Goal: Information Seeking & Learning: Learn about a topic

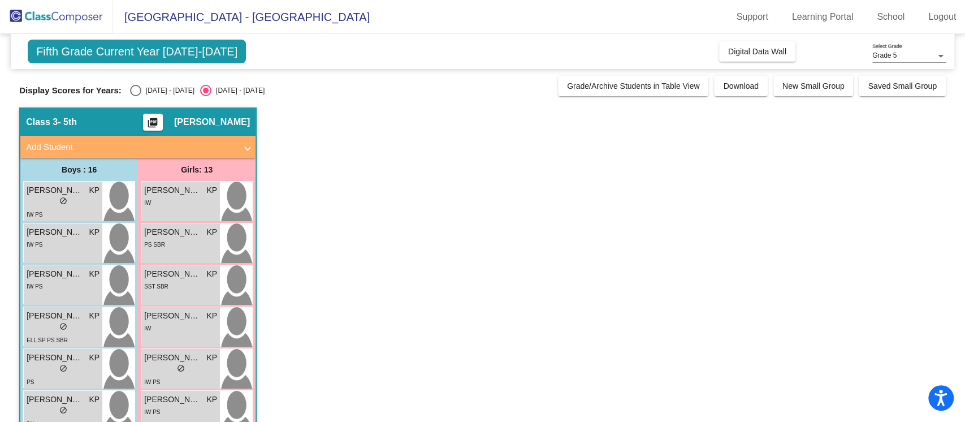
click at [131, 90] on div "Select an option" at bounding box center [135, 90] width 11 height 11
click at [135, 96] on input "[DATE] - [DATE]" at bounding box center [135, 96] width 1 height 1
radio input "true"
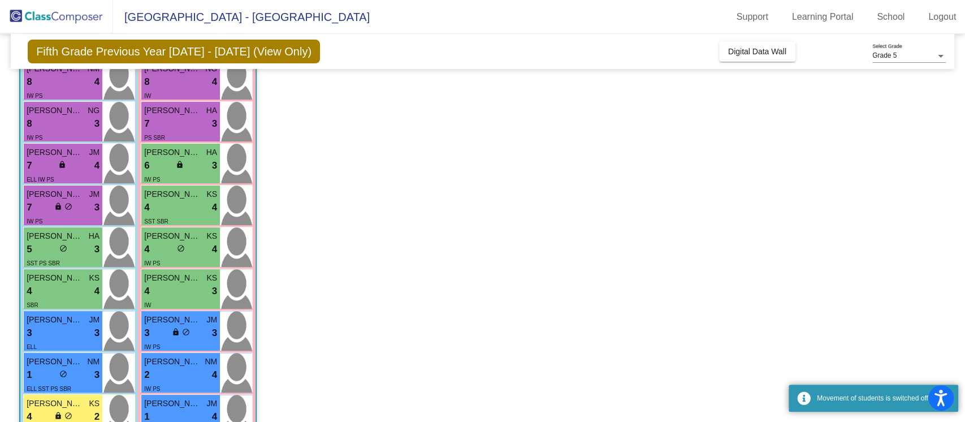
scroll to position [172, 0]
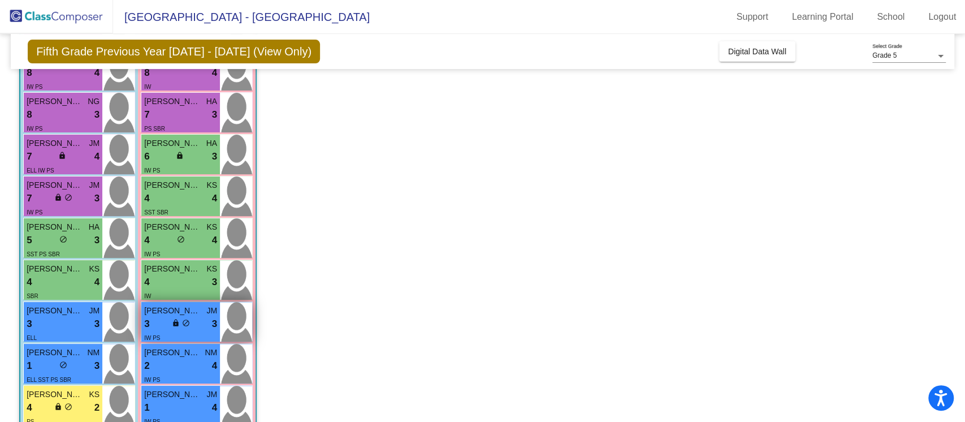
click at [199, 310] on span "[PERSON_NAME]" at bounding box center [172, 311] width 57 height 12
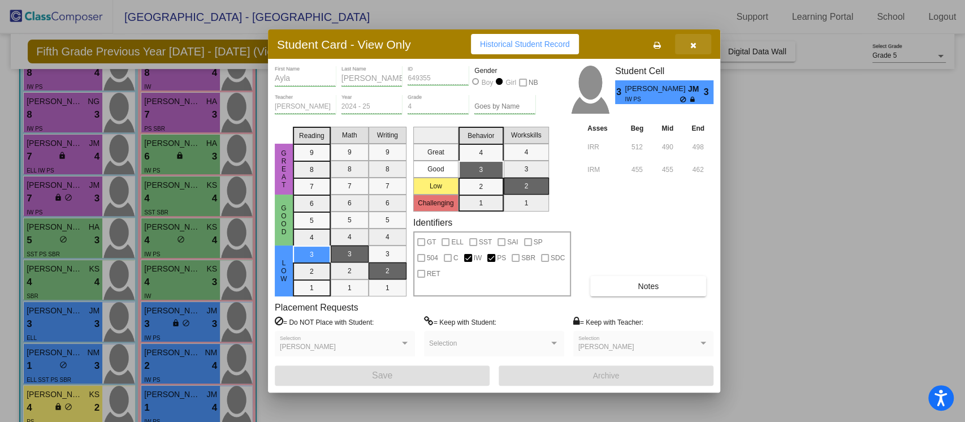
click at [695, 41] on icon "button" at bounding box center [693, 45] width 6 height 8
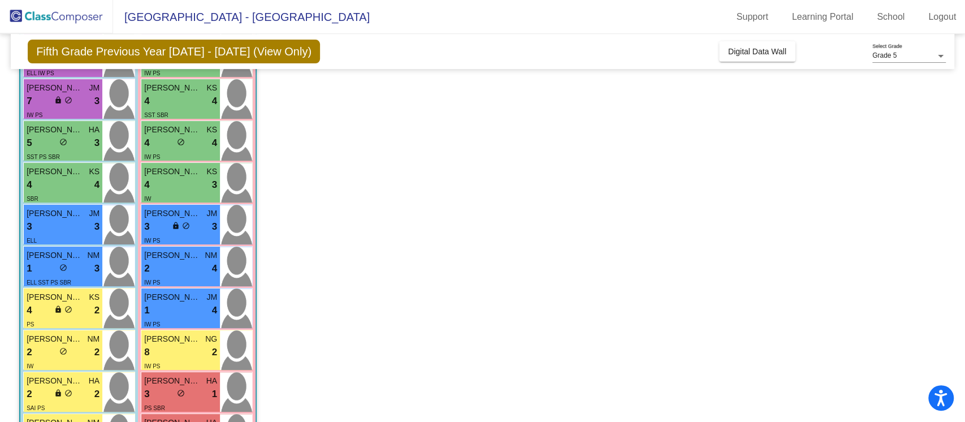
scroll to position [276, 0]
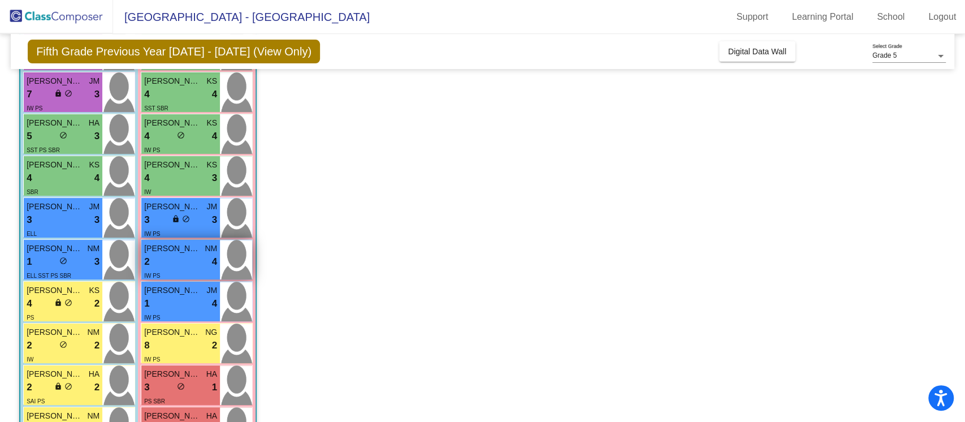
click at [177, 259] on div "2 lock do_not_disturb_alt 4" at bounding box center [180, 261] width 73 height 15
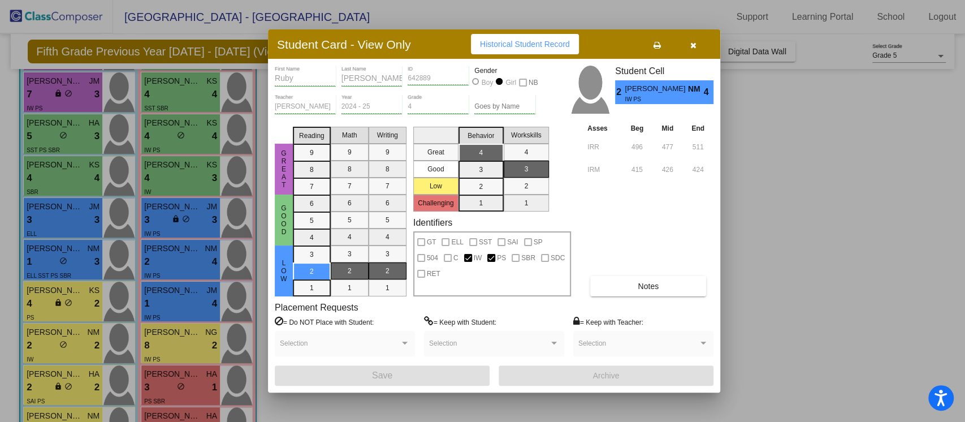
click at [690, 41] on icon "button" at bounding box center [693, 45] width 6 height 8
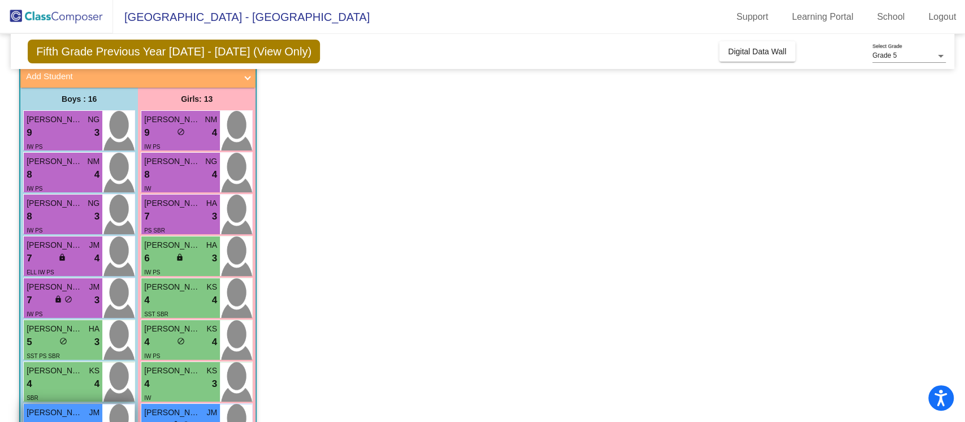
scroll to position [59, 0]
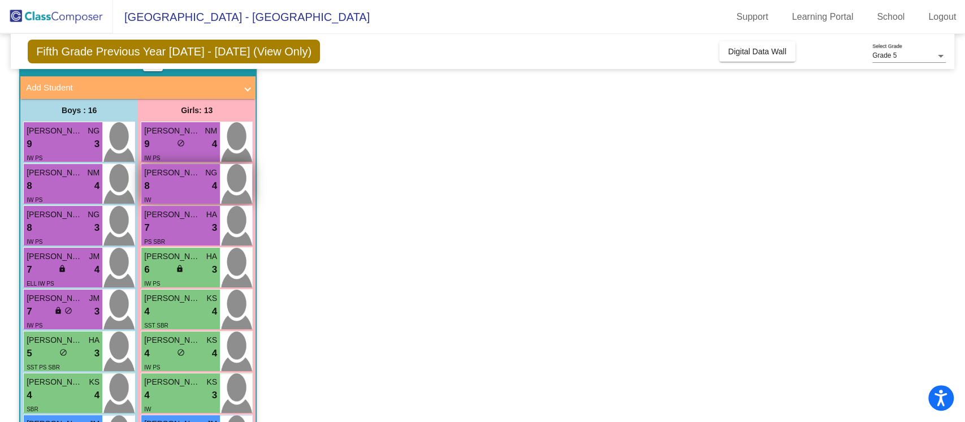
click at [190, 183] on div "8 lock do_not_disturb_alt 4" at bounding box center [180, 186] width 73 height 15
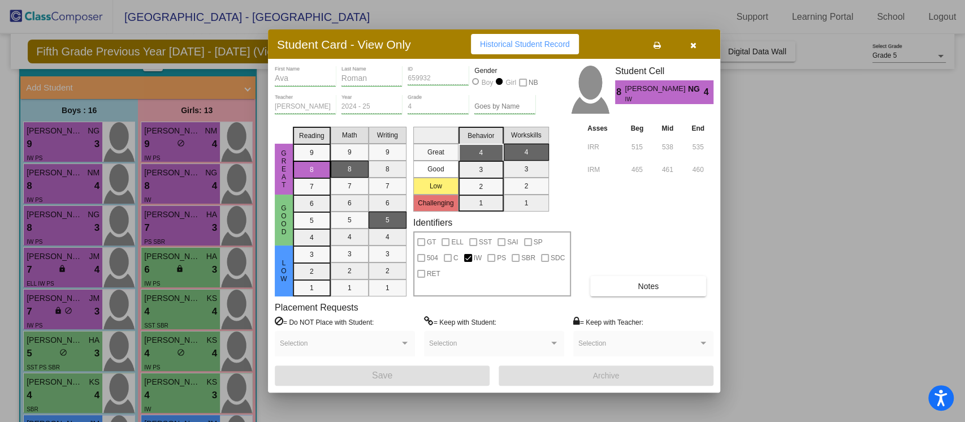
click at [687, 48] on button "button" at bounding box center [693, 44] width 36 height 20
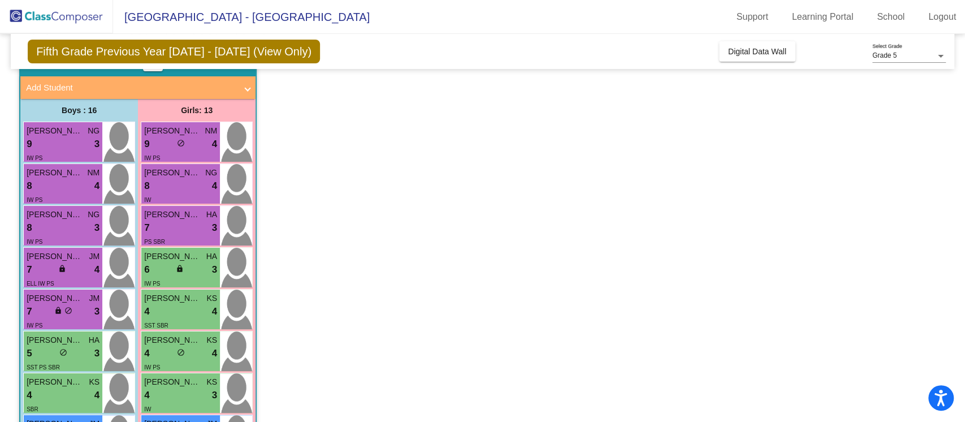
scroll to position [446, 0]
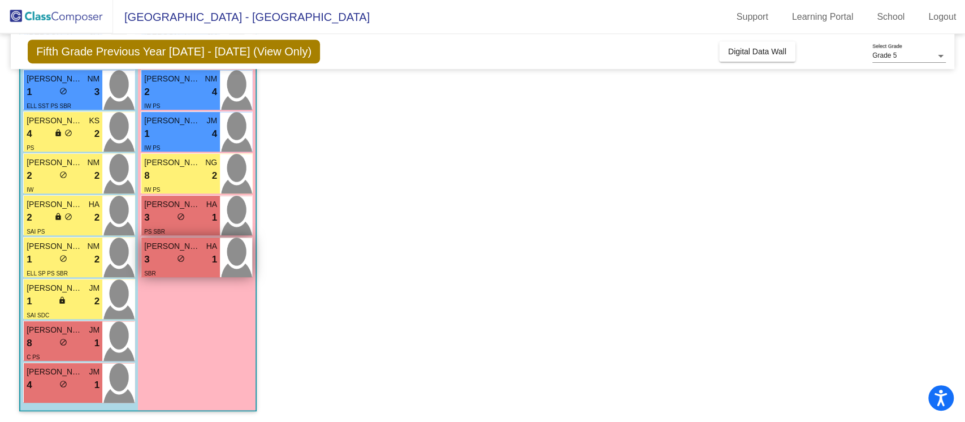
click at [191, 246] on span "[PERSON_NAME]" at bounding box center [172, 246] width 57 height 12
